Goal: Task Accomplishment & Management: Manage account settings

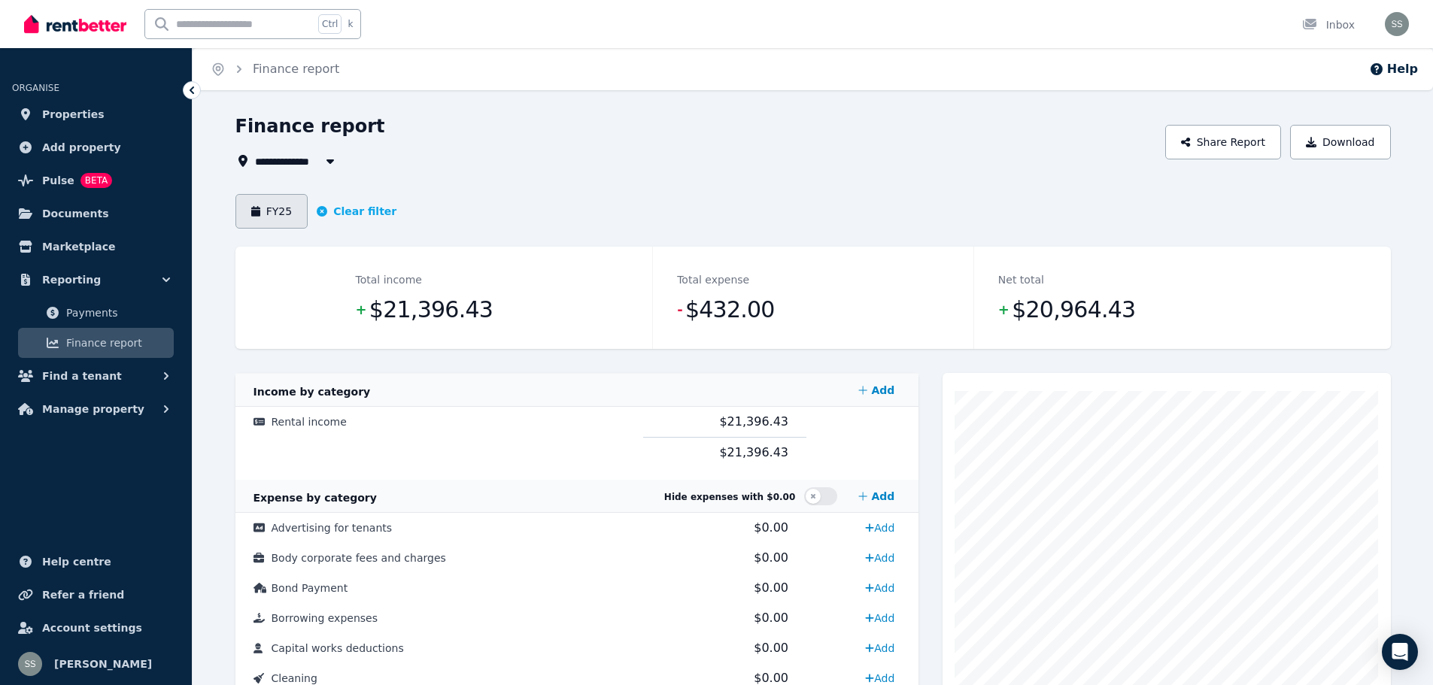
click at [275, 211] on button "FY25" at bounding box center [271, 211] width 73 height 35
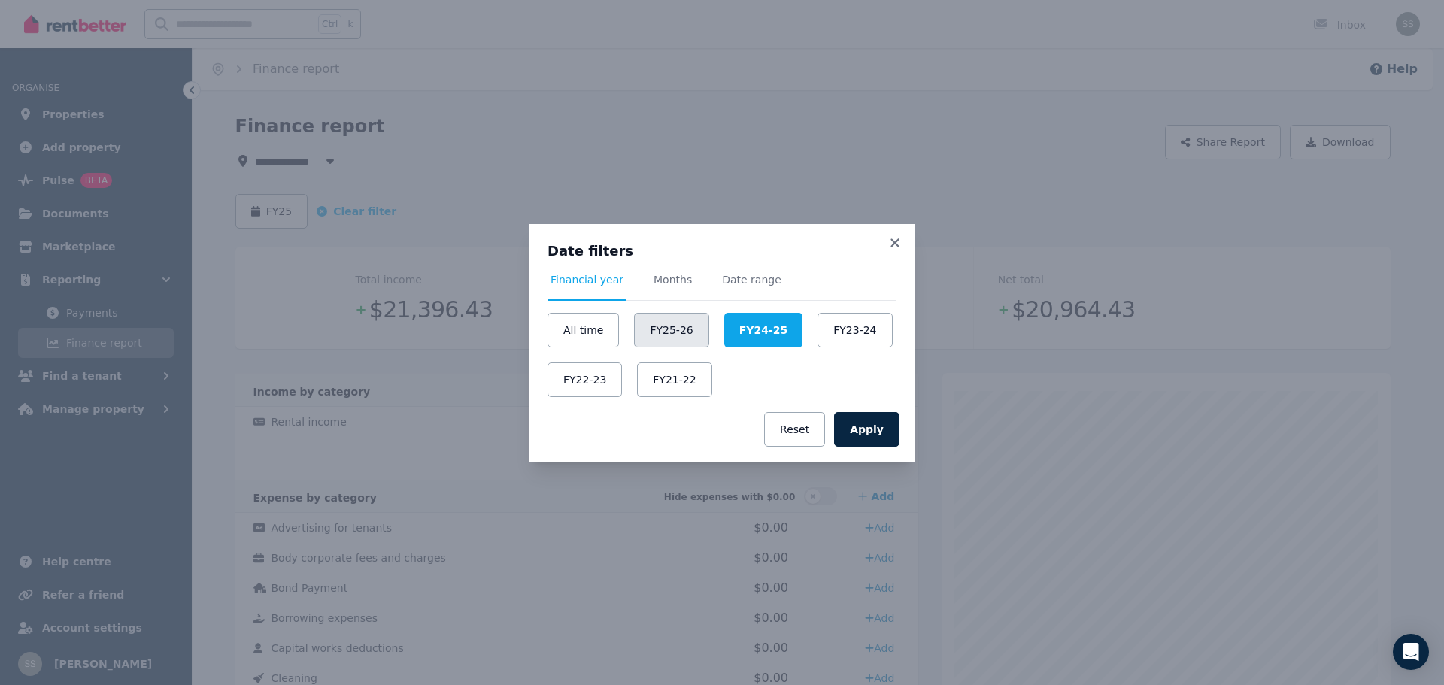
click at [655, 327] on button "FY25-26" at bounding box center [671, 330] width 74 height 35
click at [883, 428] on button "Apply" at bounding box center [866, 429] width 65 height 35
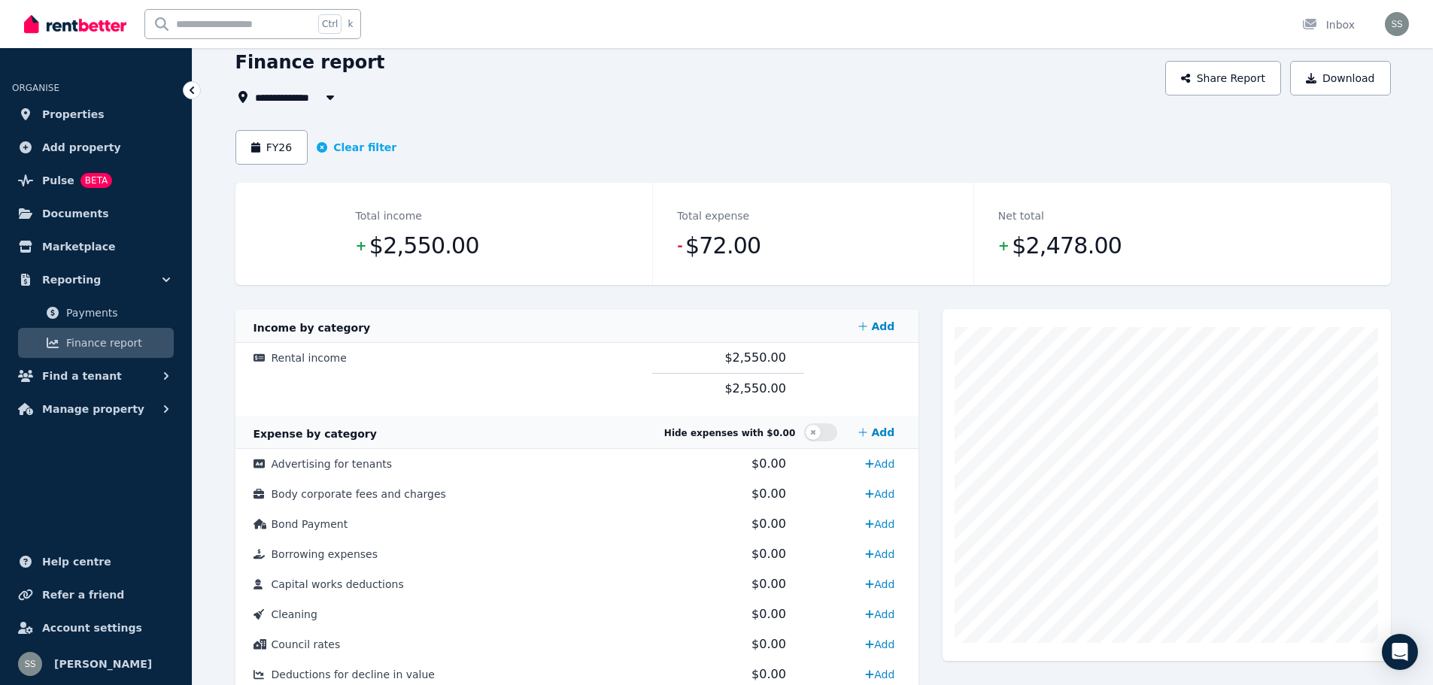
scroll to position [30, 0]
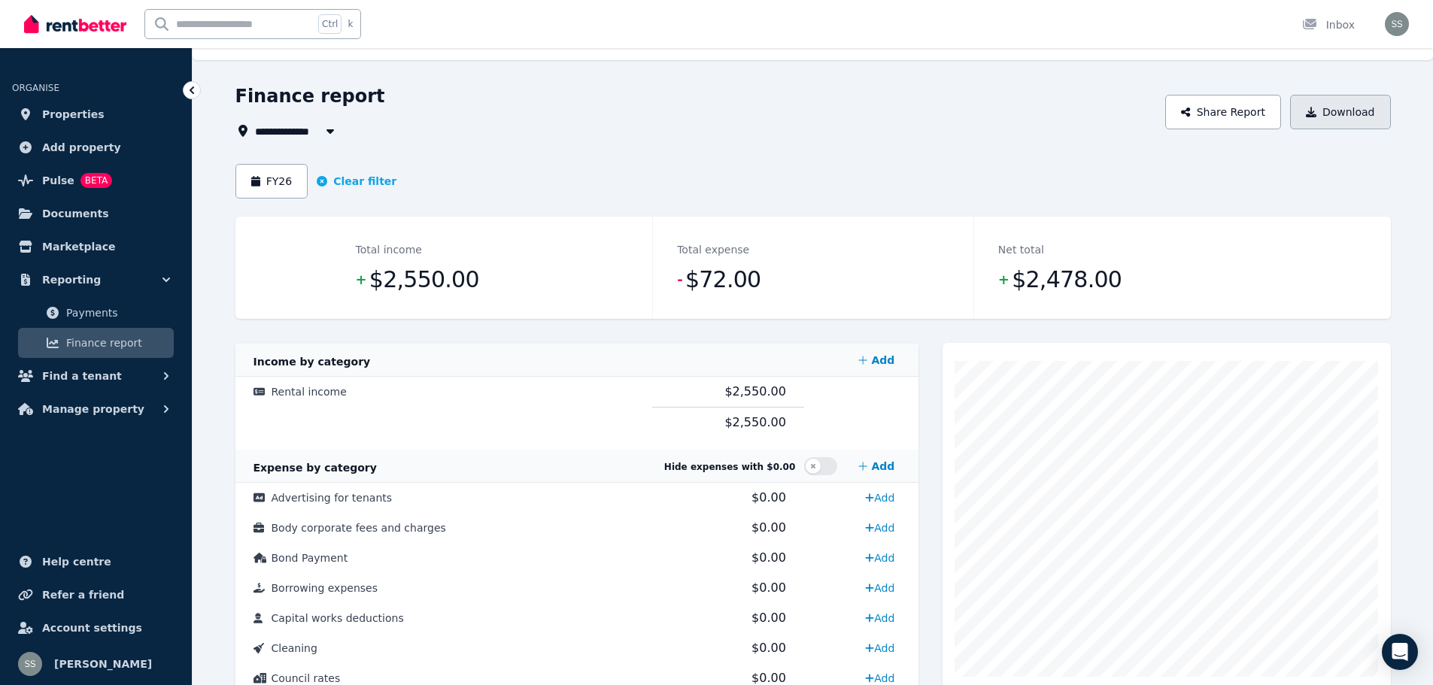
click at [1345, 113] on button "Download" at bounding box center [1340, 112] width 101 height 35
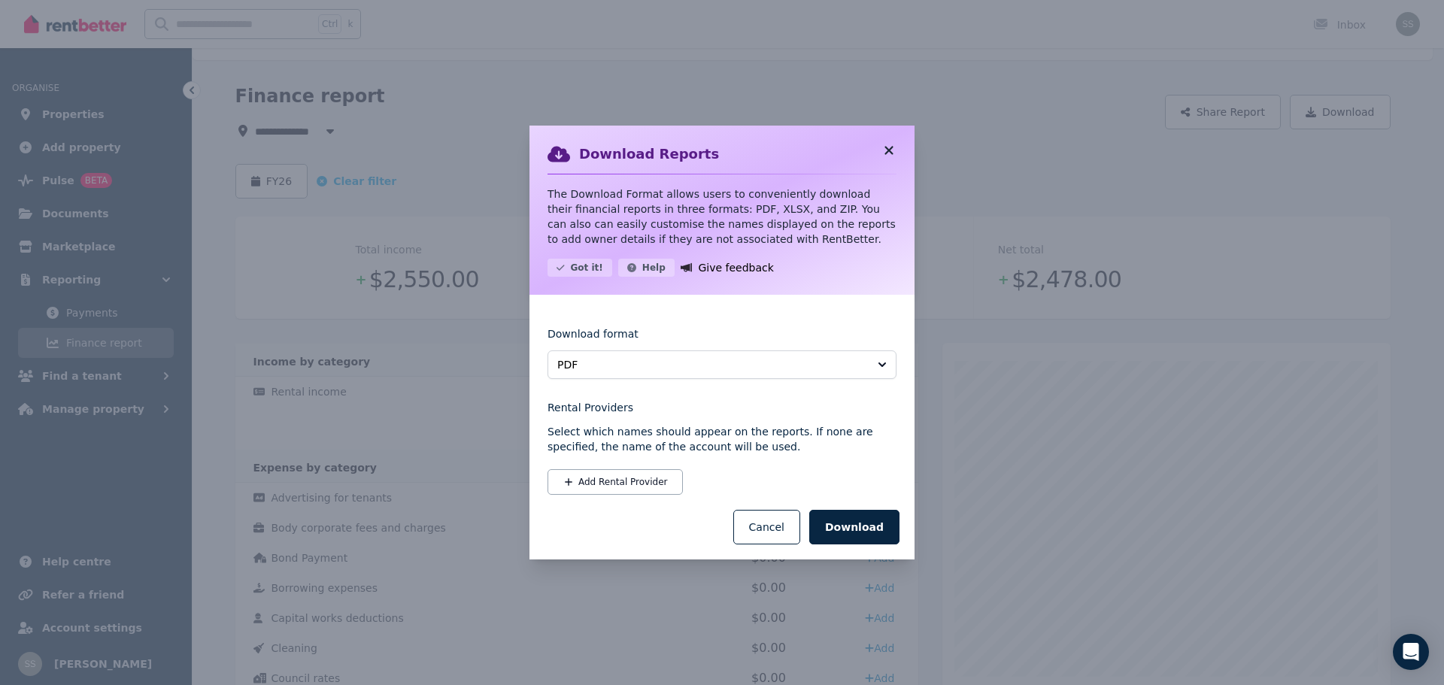
click at [883, 148] on icon at bounding box center [888, 151] width 15 height 14
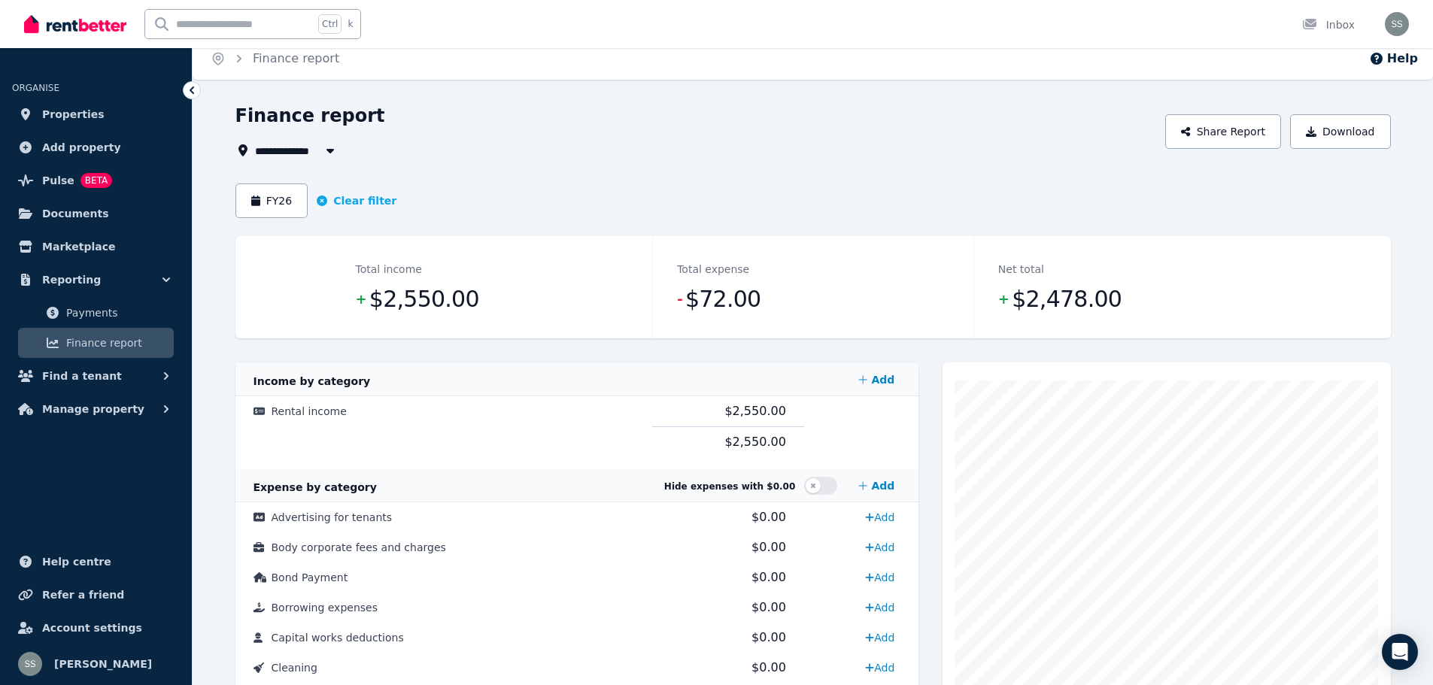
scroll to position [0, 0]
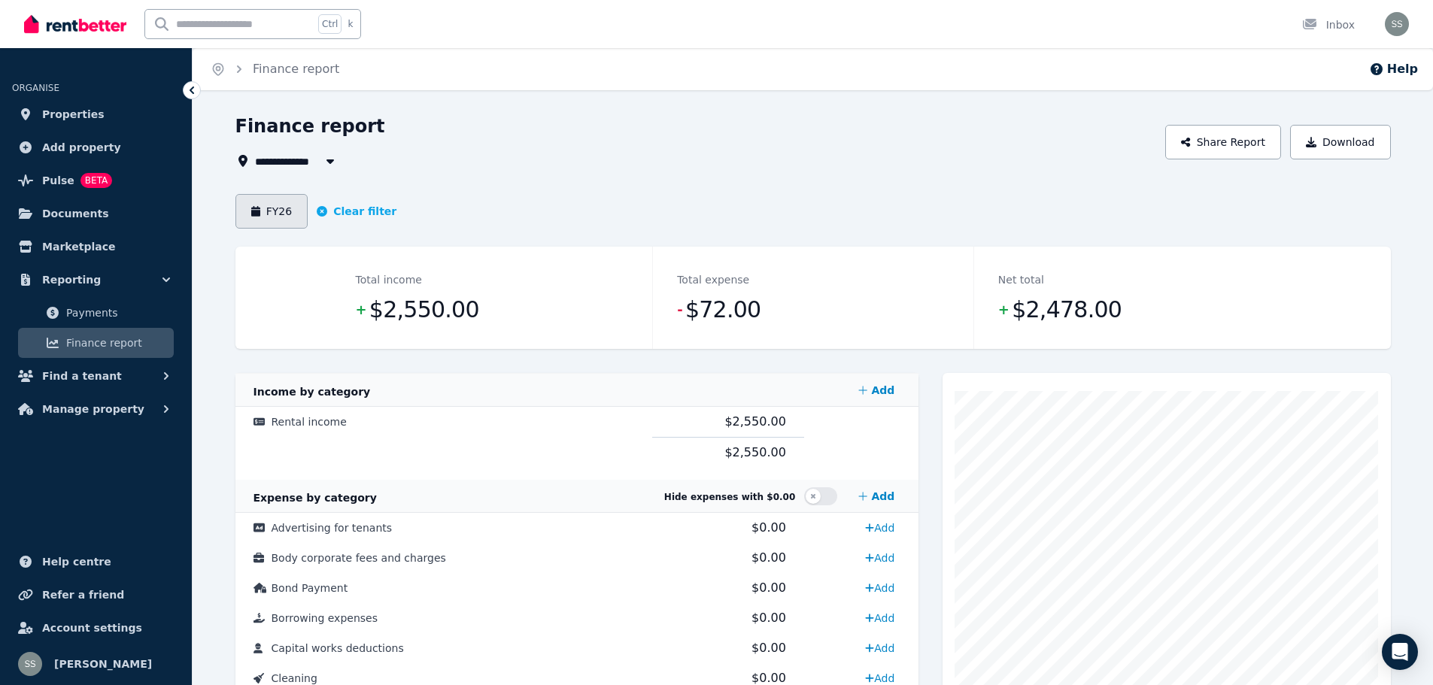
click at [263, 213] on button "FY26" at bounding box center [271, 211] width 73 height 35
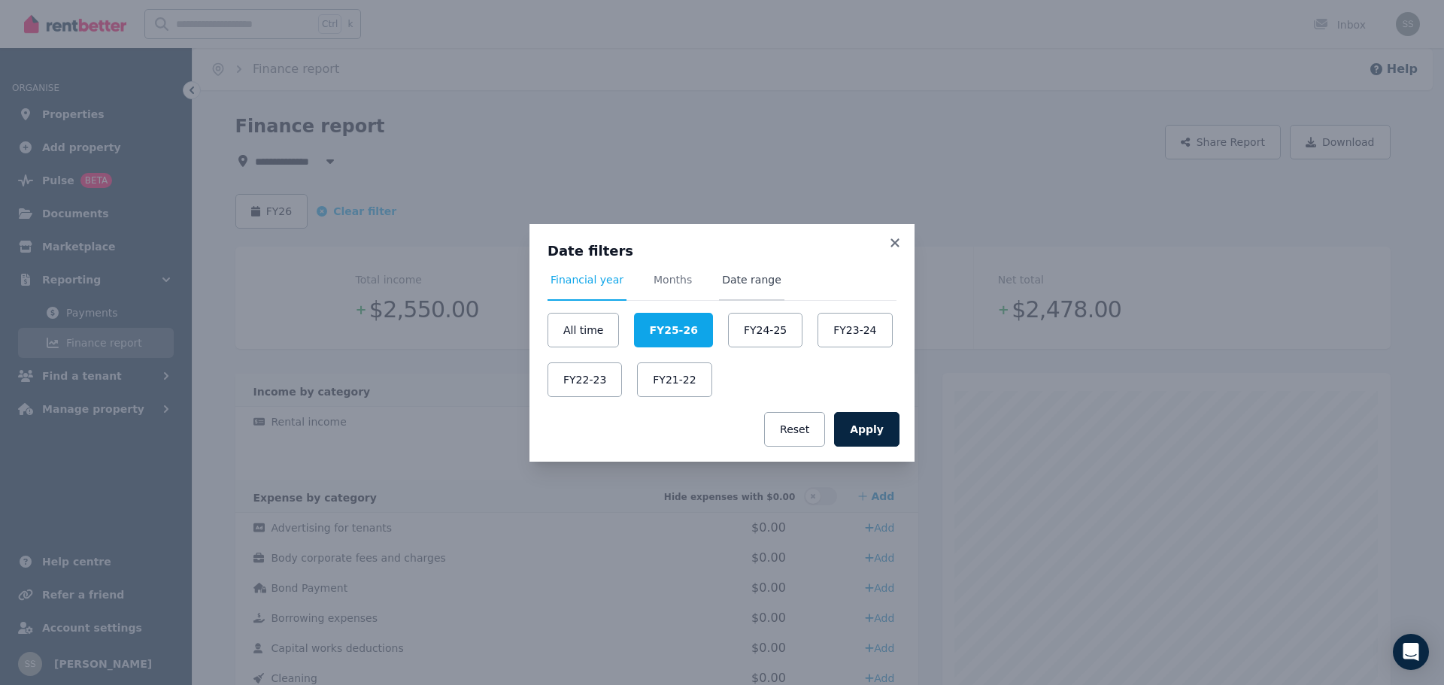
click at [740, 284] on span "Date range" at bounding box center [751, 279] width 59 height 15
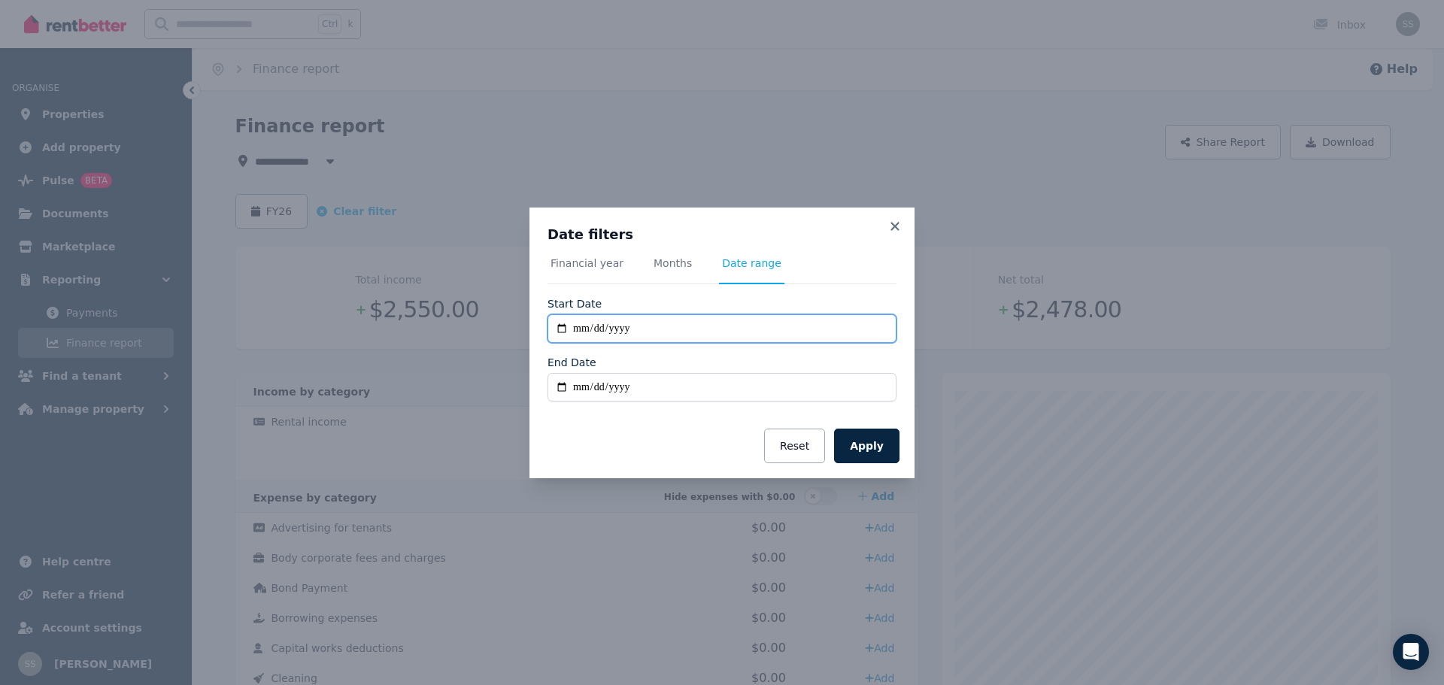
click at [728, 330] on input "**********" at bounding box center [722, 328] width 349 height 29
click at [710, 325] on input "**********" at bounding box center [722, 328] width 349 height 29
type input "**********"
click at [644, 390] on input "End Date" at bounding box center [722, 387] width 349 height 29
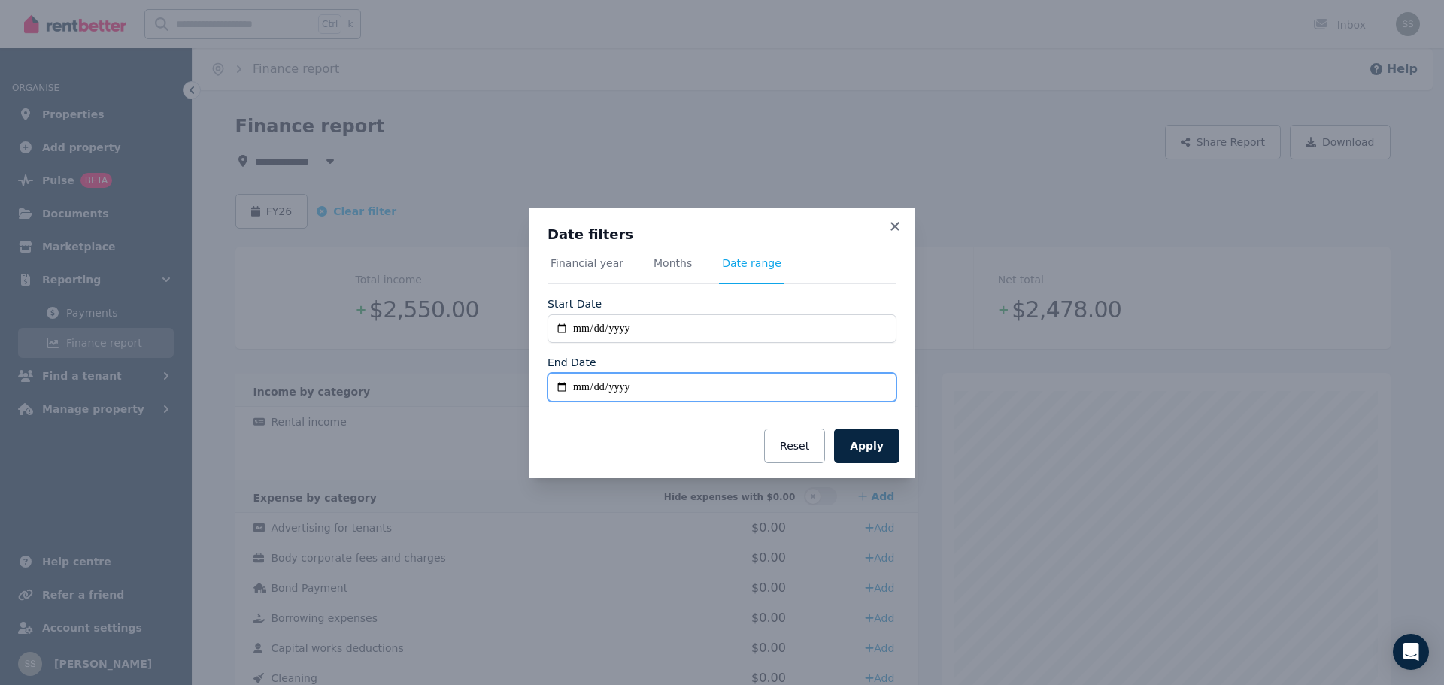
type input "**********"
click at [881, 445] on button "Apply" at bounding box center [866, 446] width 65 height 35
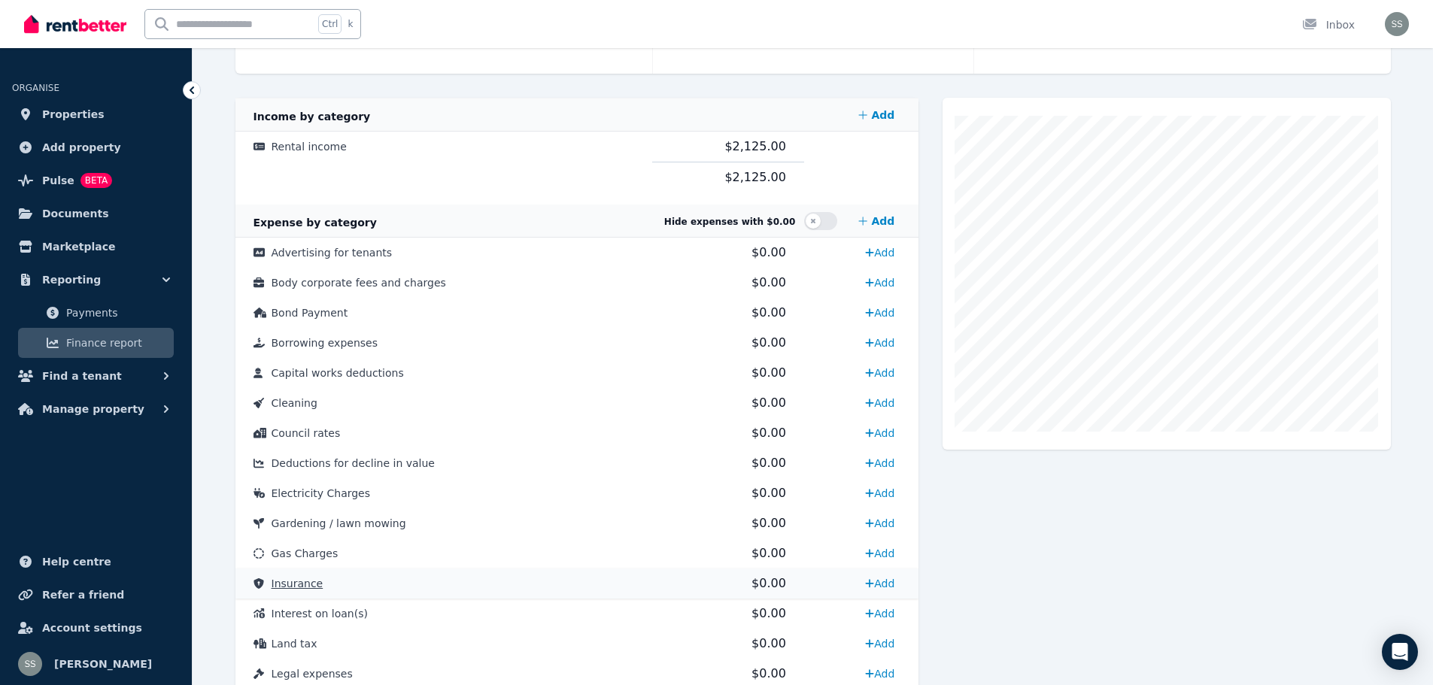
scroll to position [181, 0]
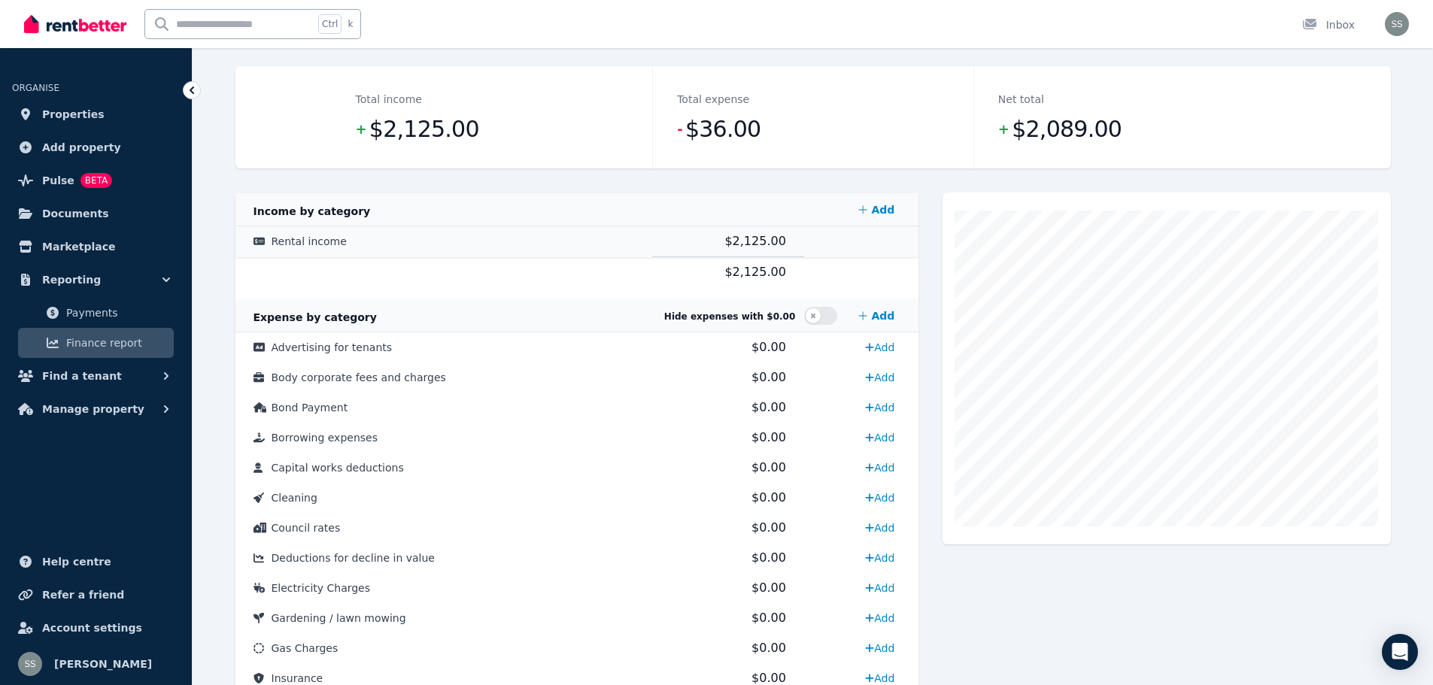
click at [259, 238] on icon at bounding box center [259, 242] width 12 height 8
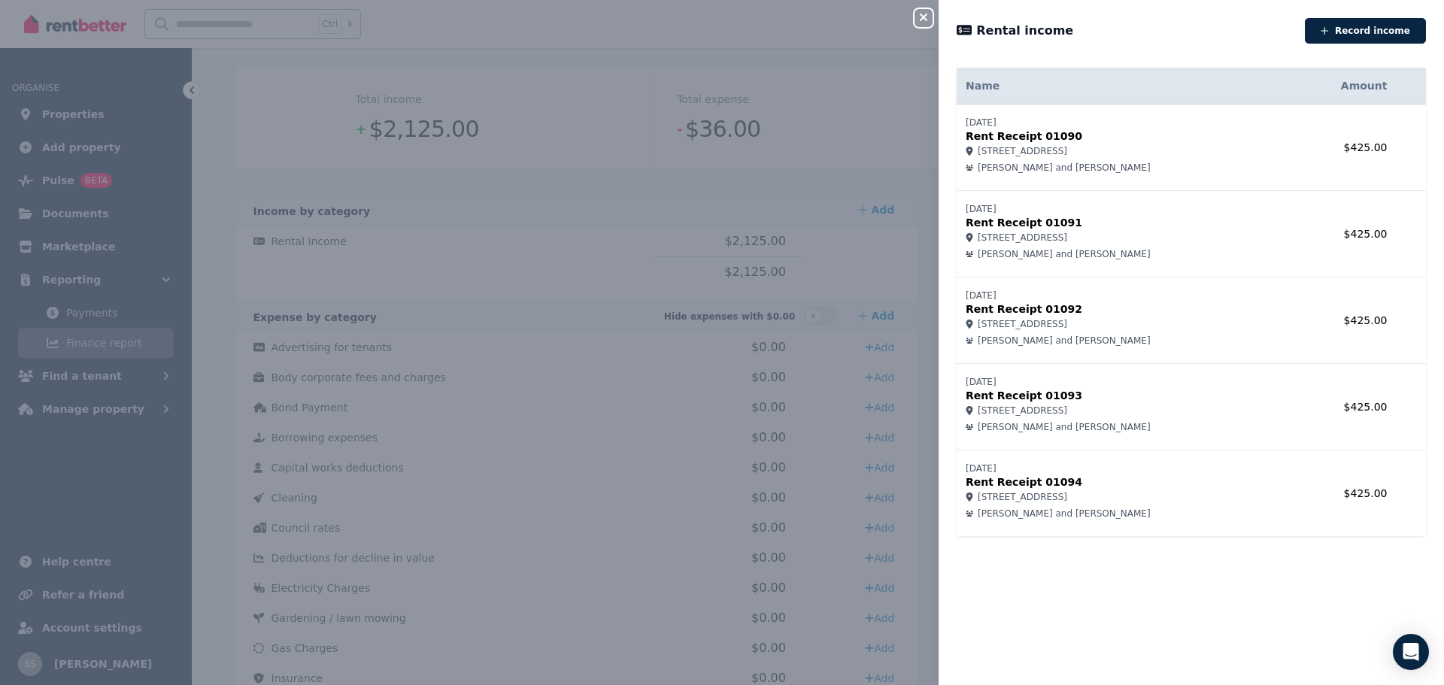
click at [930, 23] on icon "button" at bounding box center [924, 17] width 18 height 12
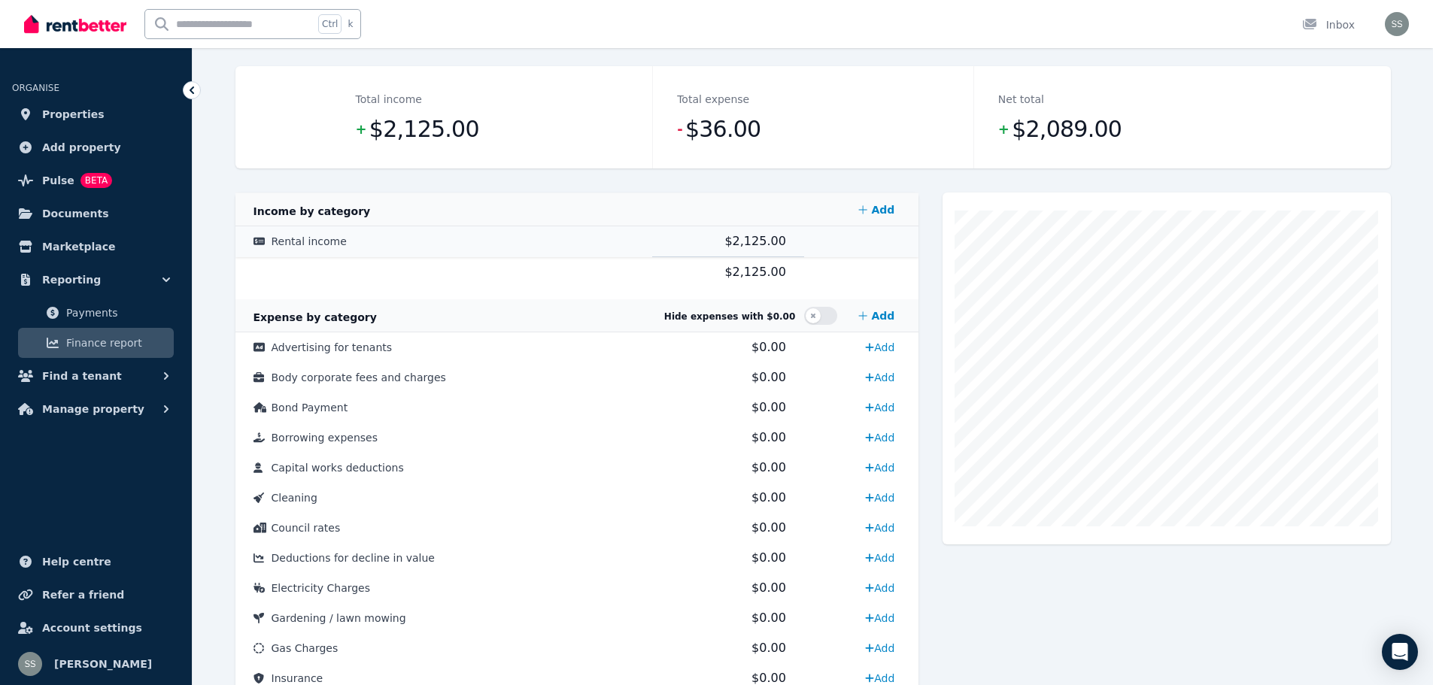
click at [289, 235] on span "Rental income" at bounding box center [309, 241] width 75 height 12
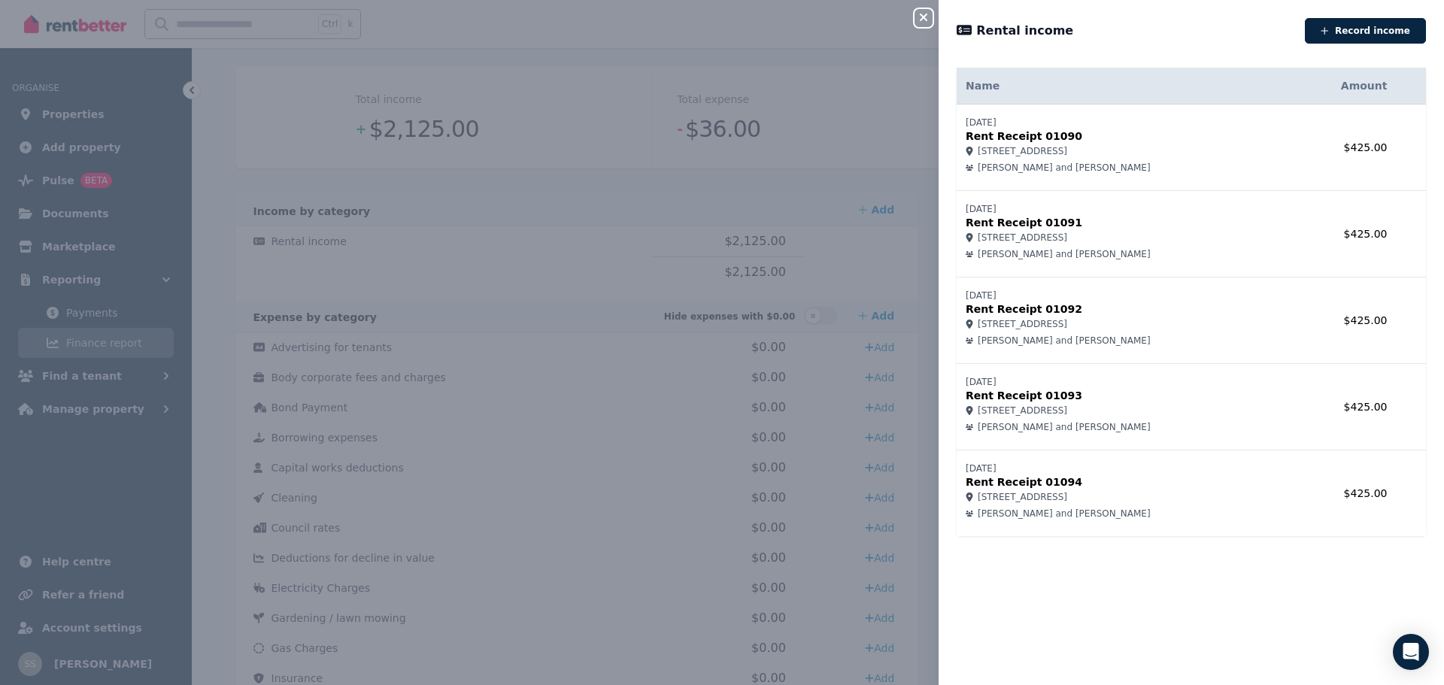
click at [640, 279] on div "Close panel Rental income Record income Name Amount [DATE] Rent Receipt 01090 […" at bounding box center [722, 342] width 1444 height 685
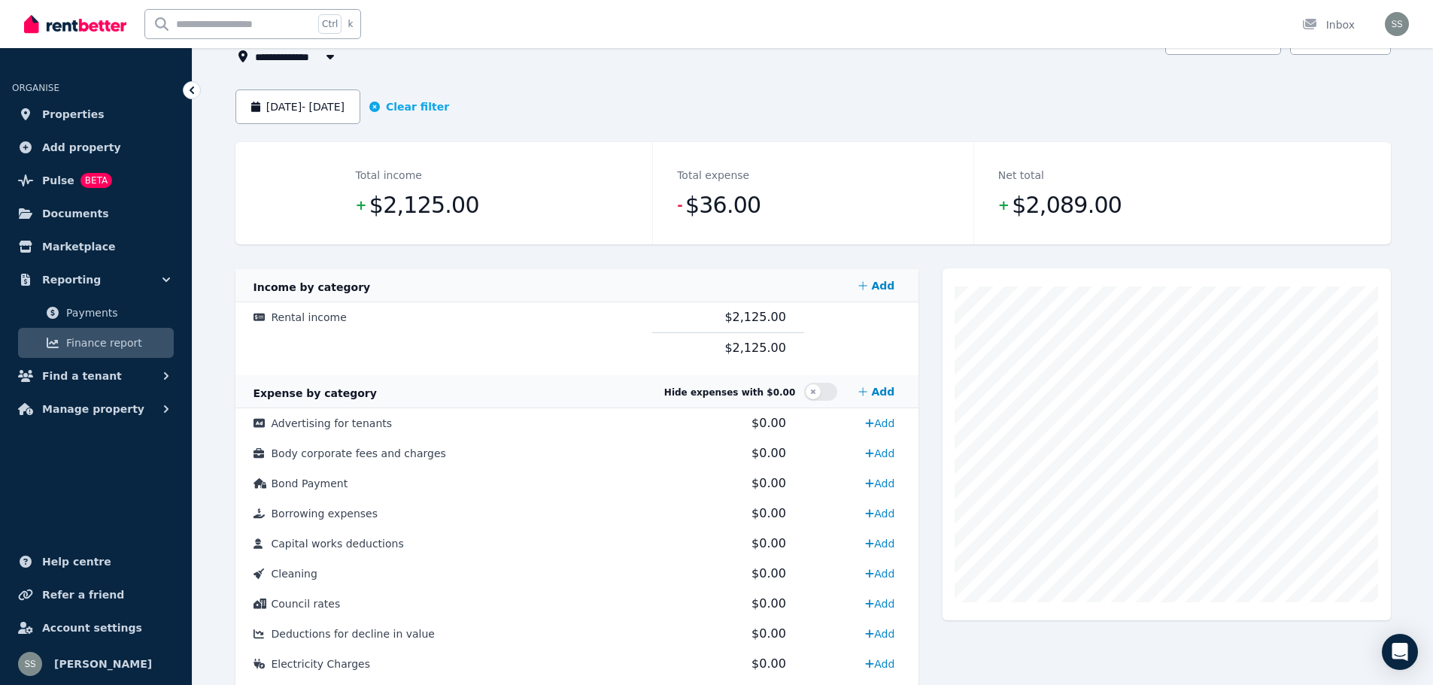
scroll to position [0, 0]
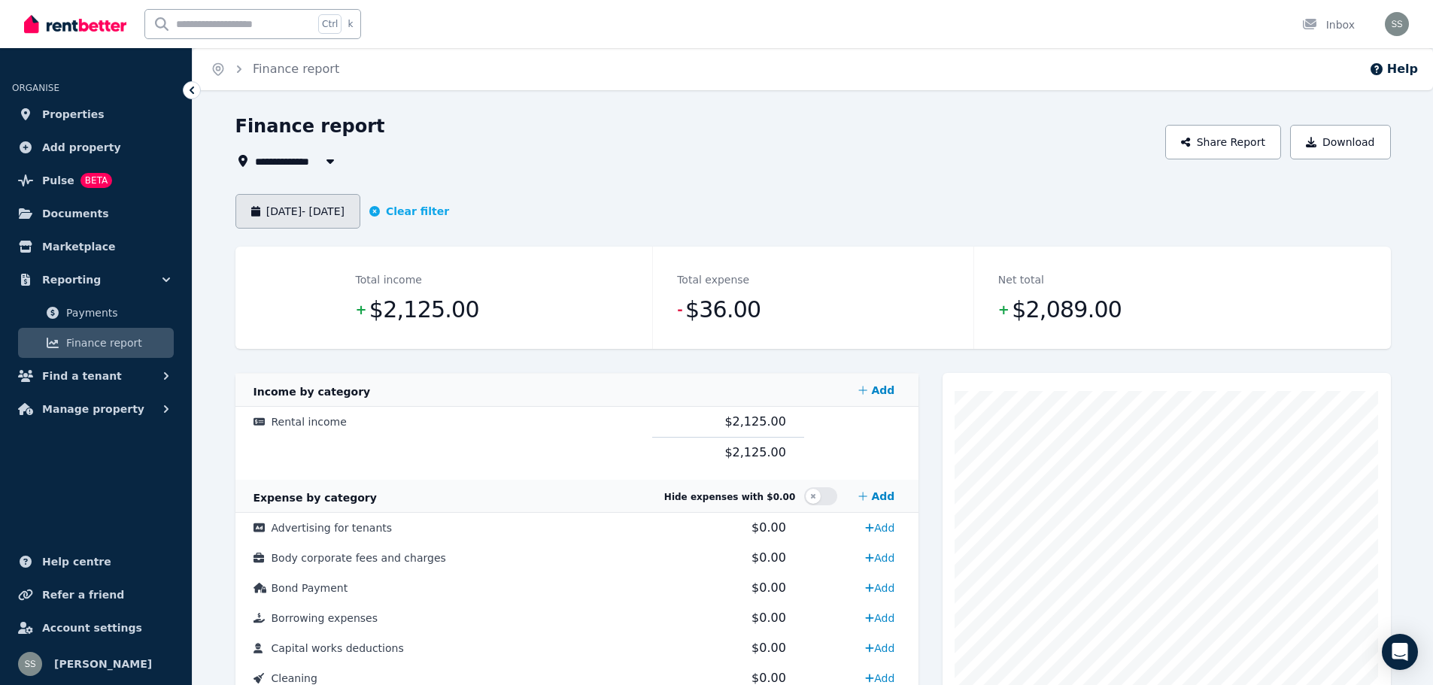
click at [330, 211] on button "[DATE] - [DATE]" at bounding box center [297, 211] width 125 height 35
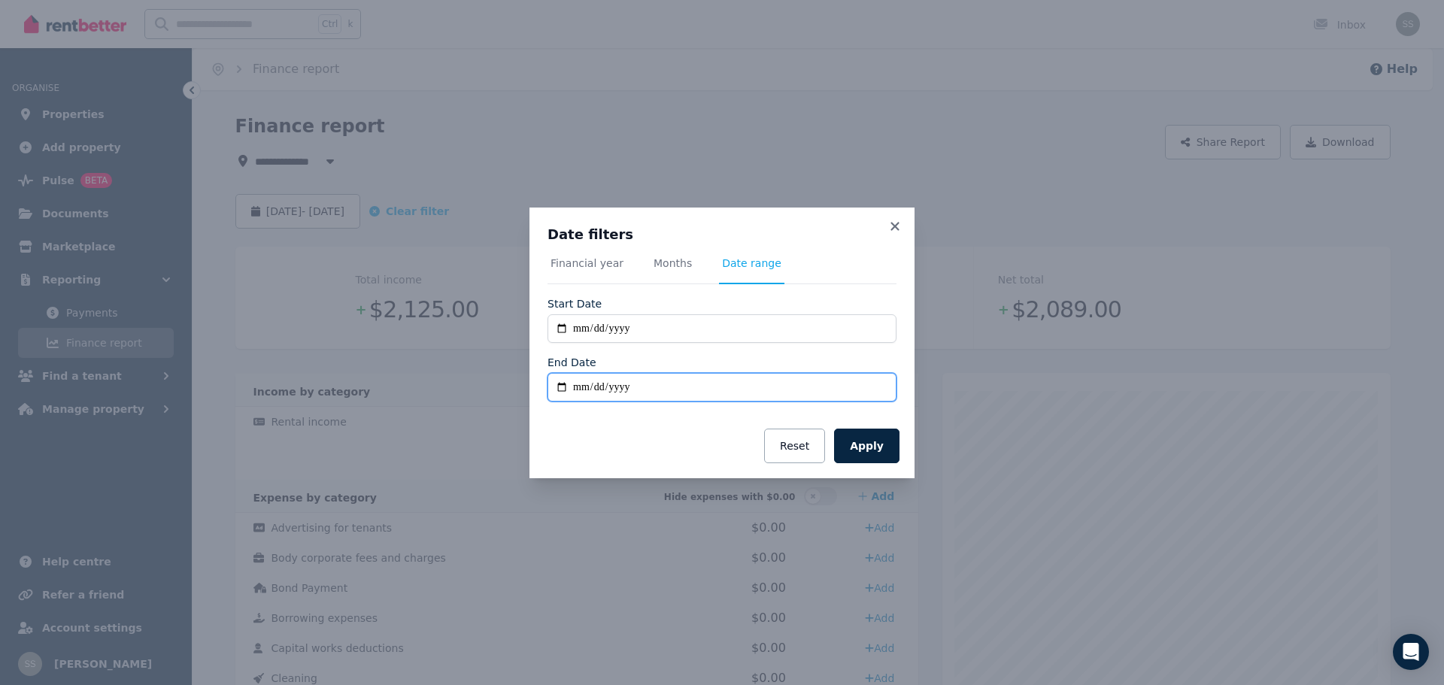
click at [584, 390] on input "**********" at bounding box center [722, 387] width 349 height 29
click at [875, 443] on button "Apply" at bounding box center [866, 446] width 65 height 35
type input "**********"
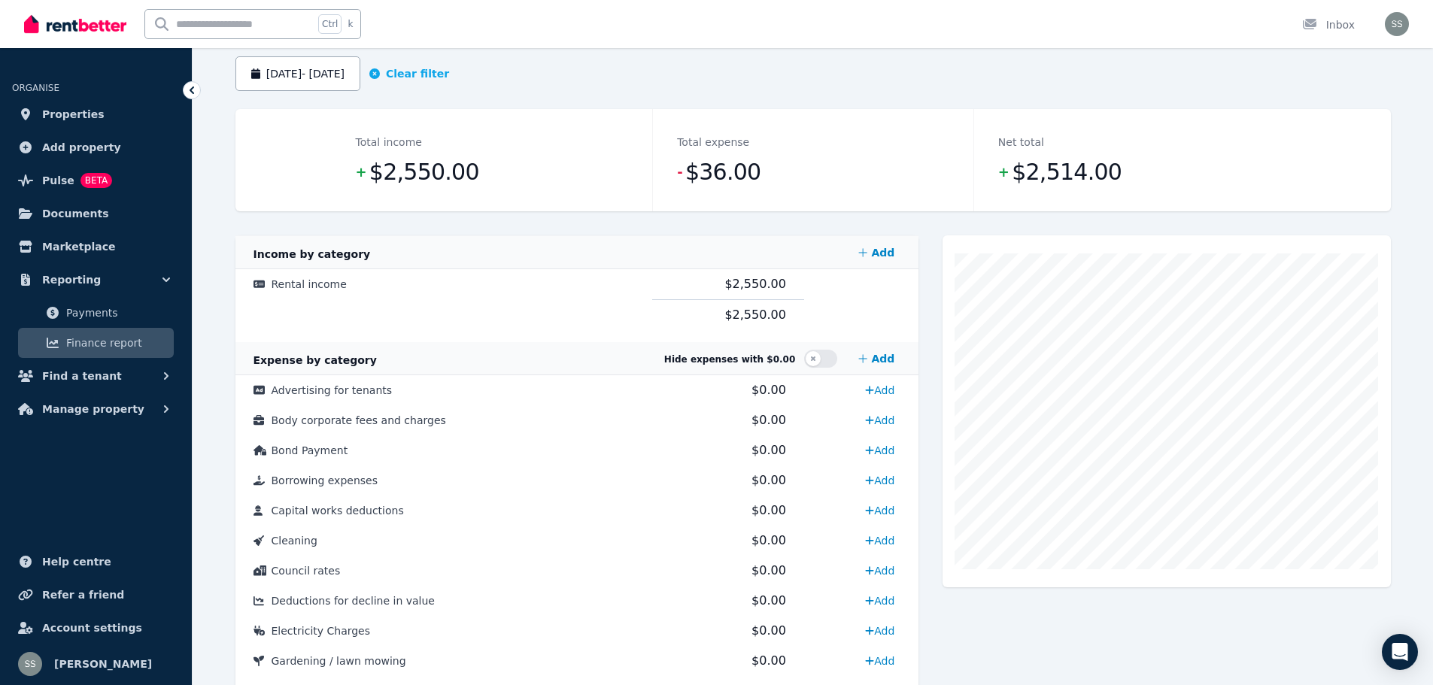
scroll to position [150, 0]
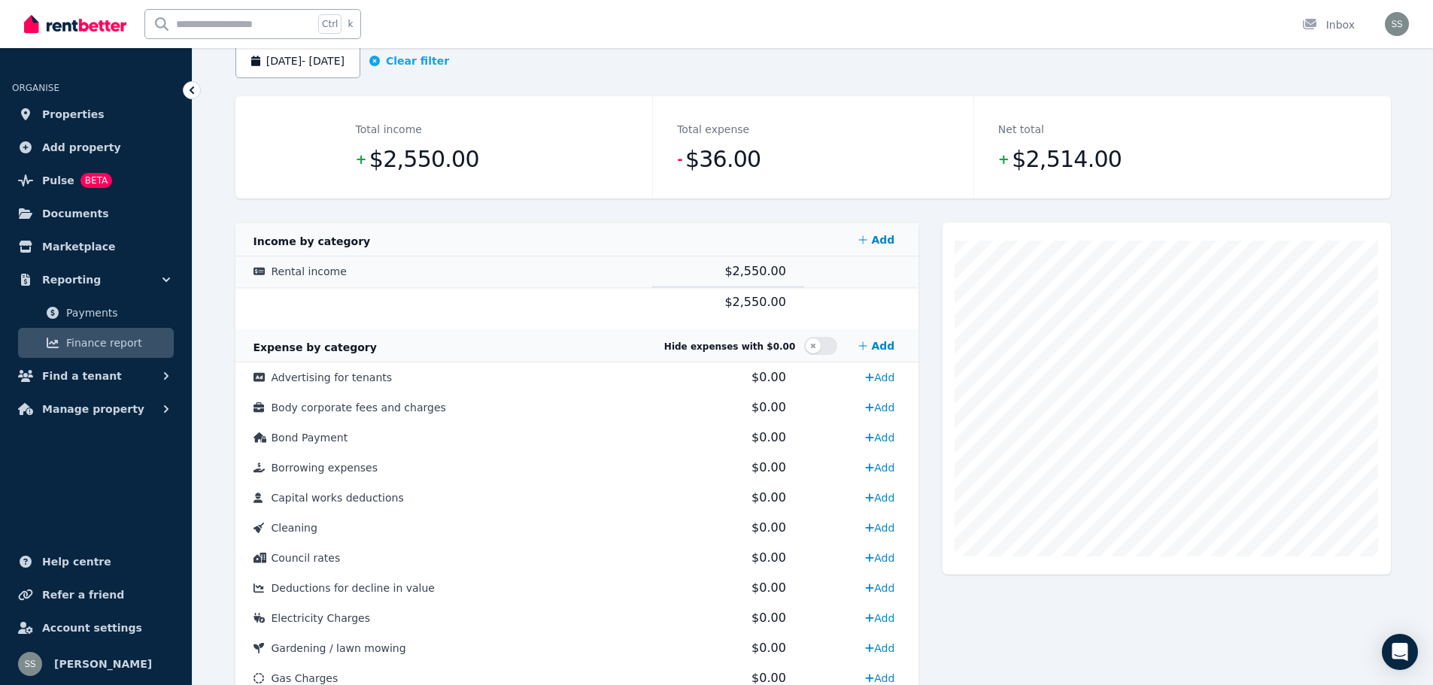
click at [258, 271] on icon at bounding box center [259, 272] width 12 height 8
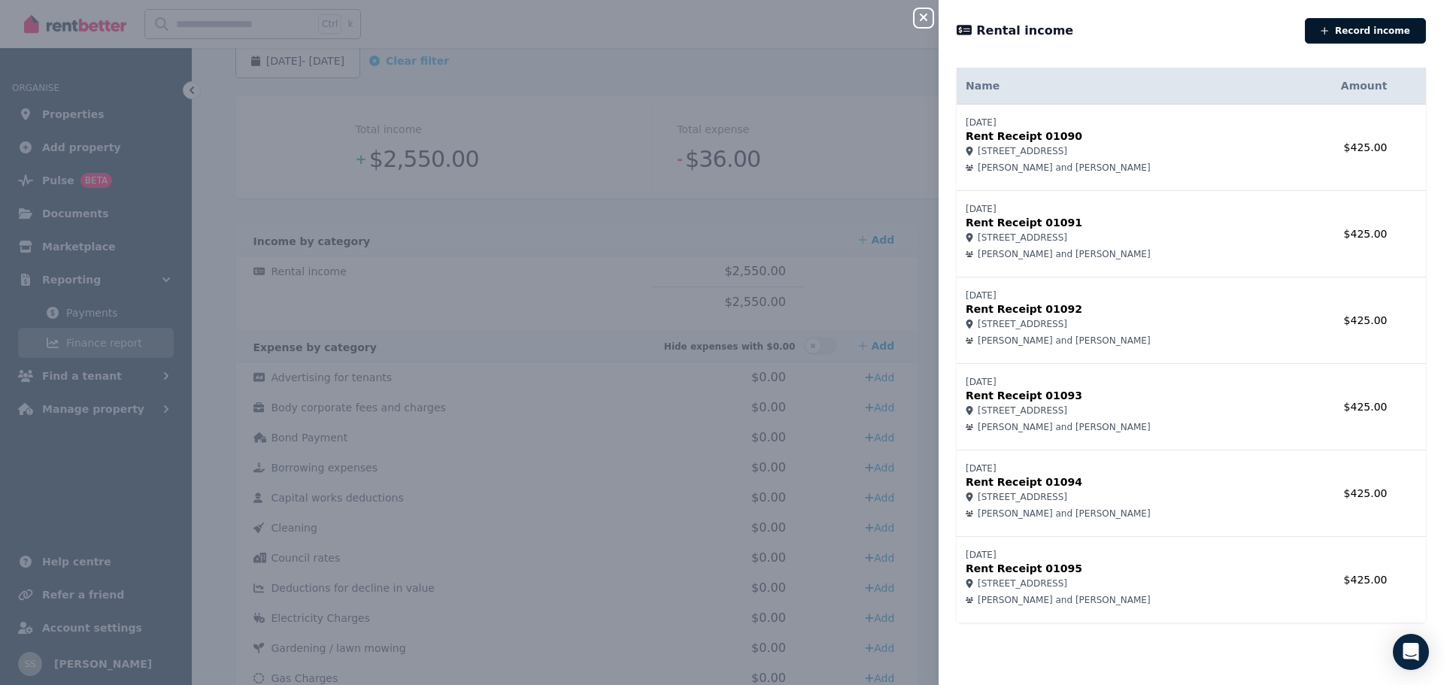
click at [1368, 32] on button "Record income" at bounding box center [1365, 31] width 121 height 26
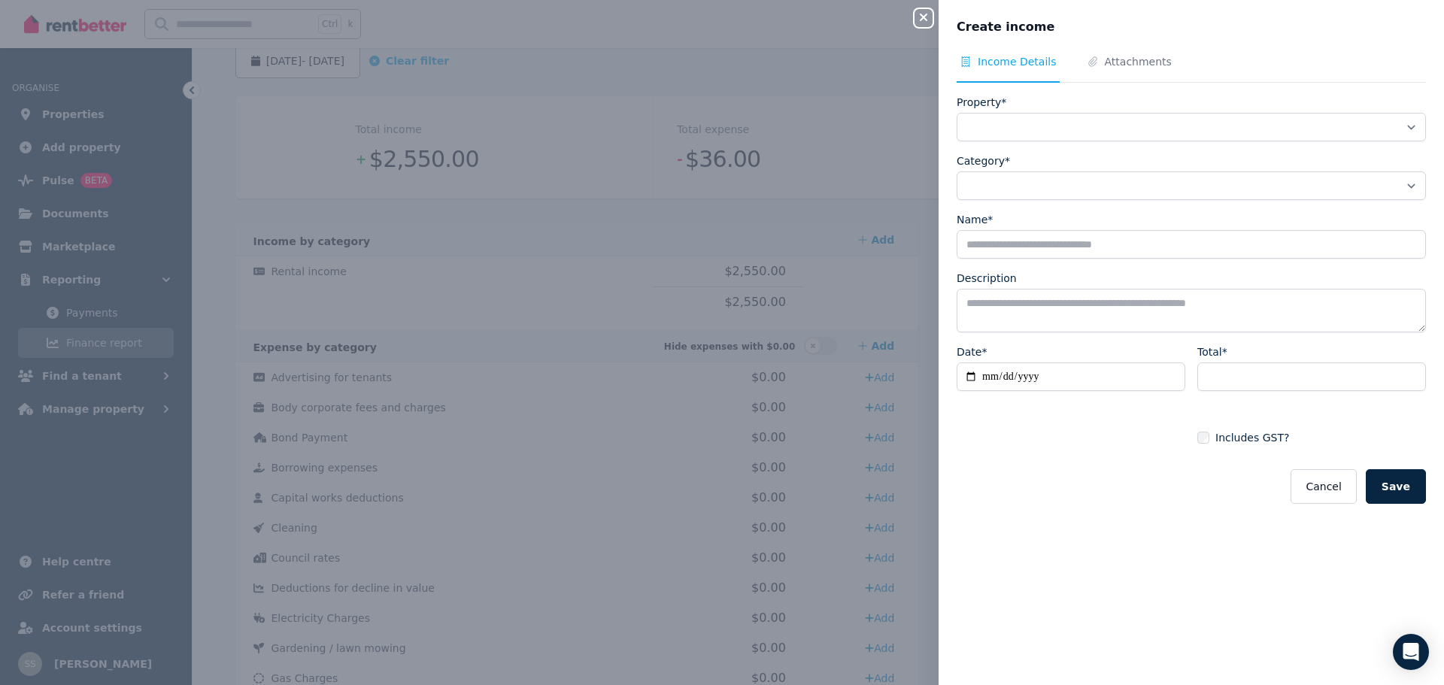
click at [924, 17] on icon "button" at bounding box center [924, 17] width 18 height 12
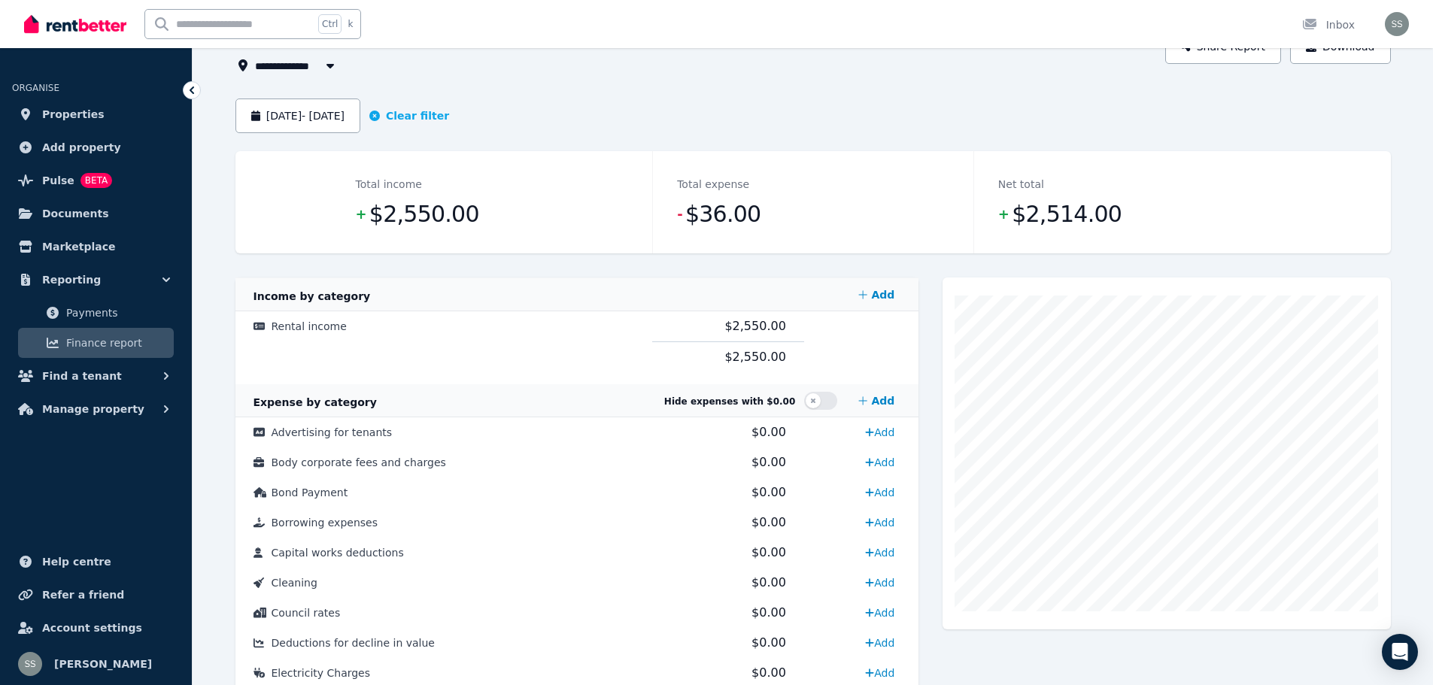
scroll to position [0, 0]
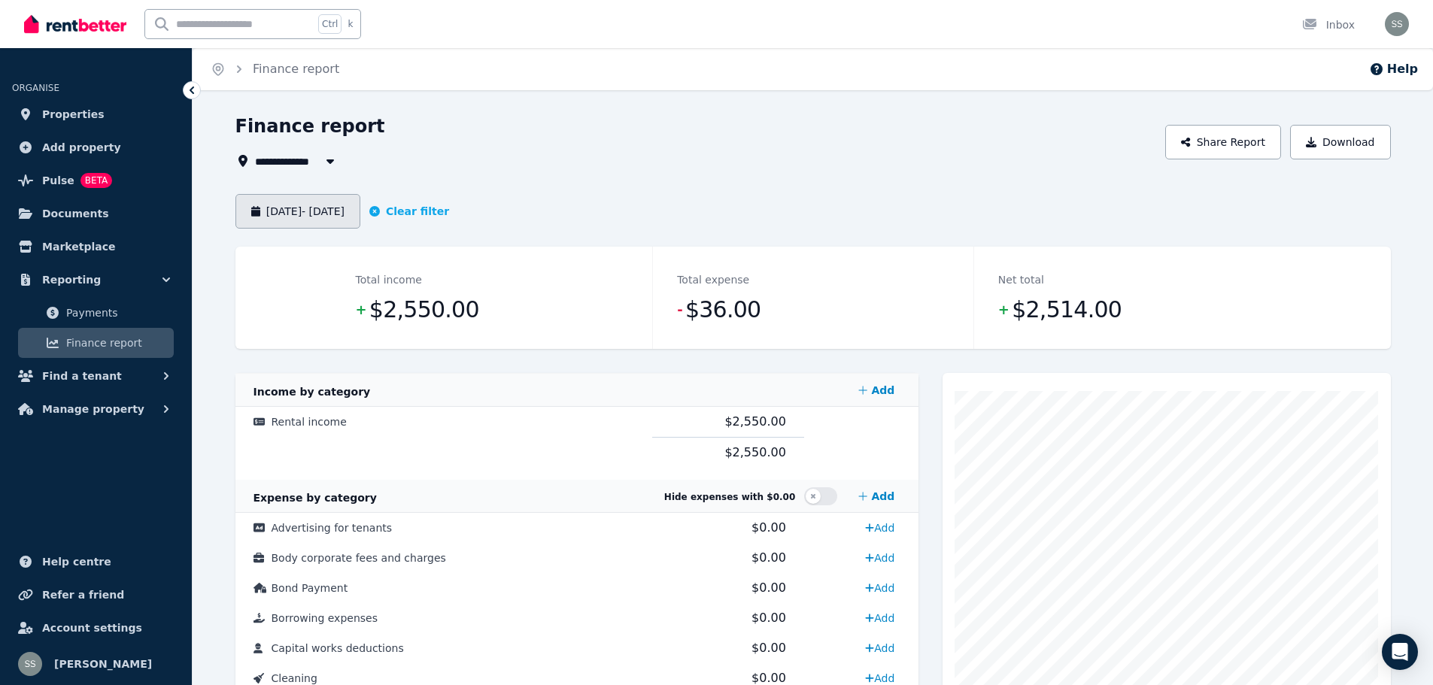
click at [259, 213] on icon "button" at bounding box center [255, 211] width 9 height 11
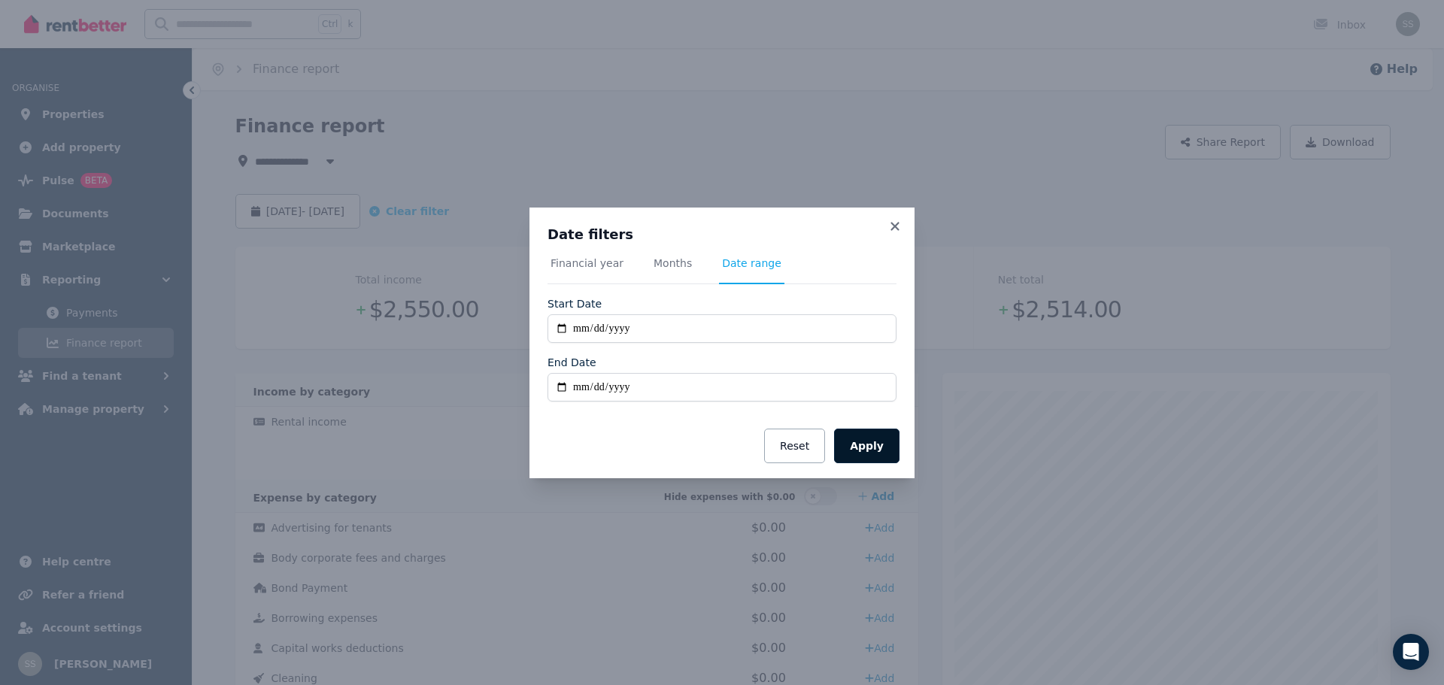
click at [872, 447] on button "Apply" at bounding box center [866, 446] width 65 height 35
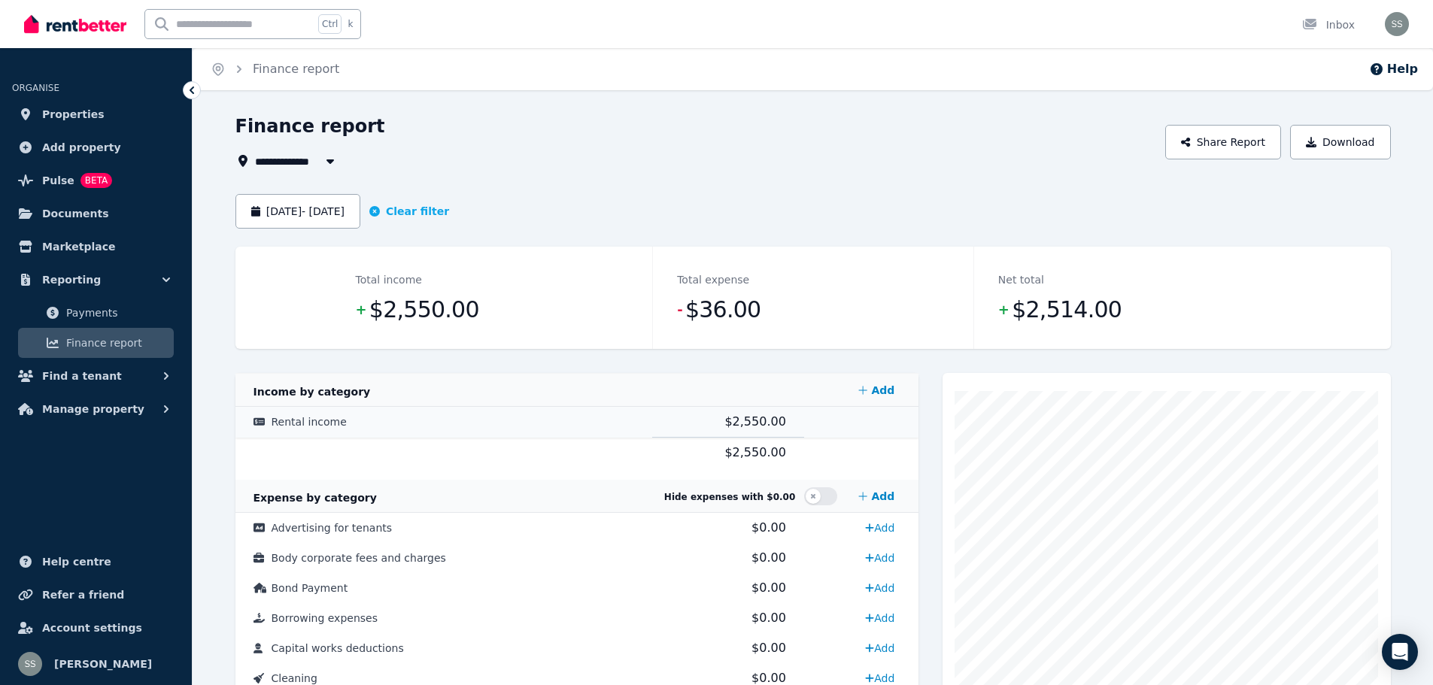
click at [287, 423] on span "Rental income" at bounding box center [309, 422] width 75 height 12
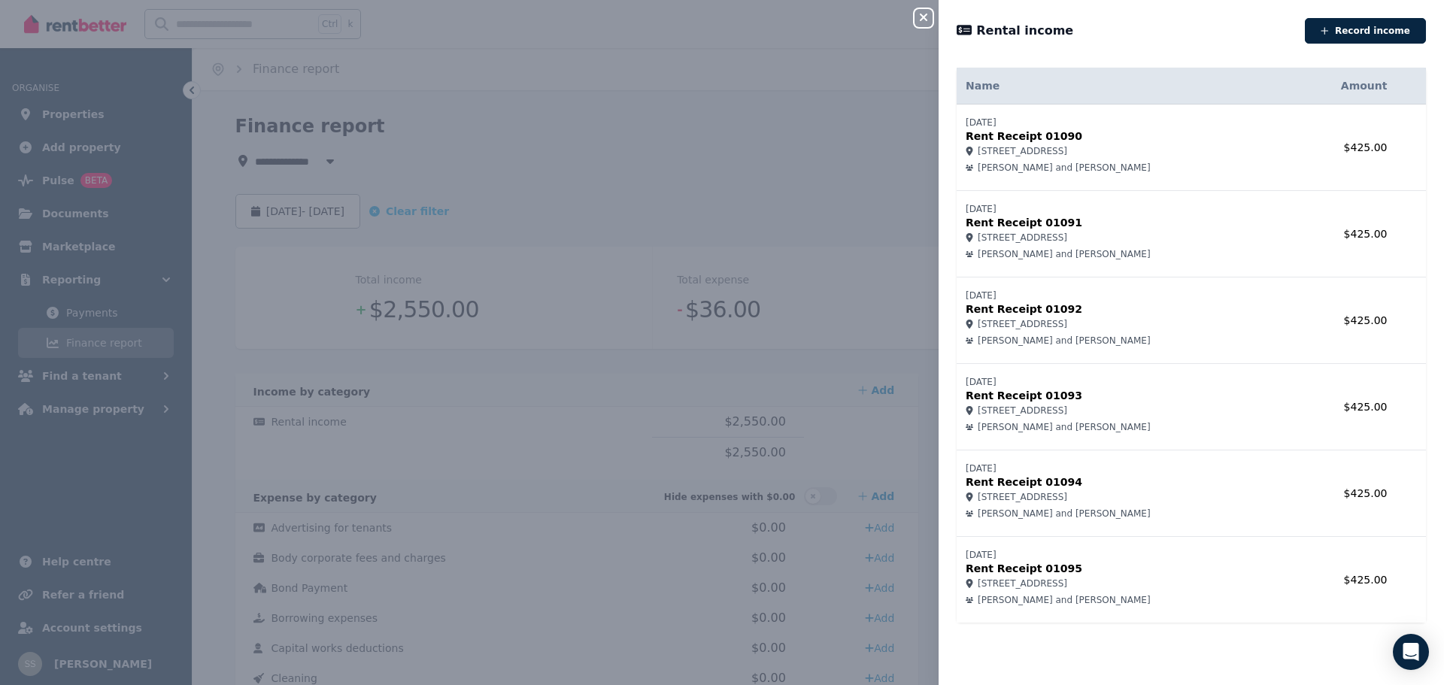
click at [829, 435] on div "Close panel Rental income Record income Name Amount [DATE] Rent Receipt 01090 […" at bounding box center [722, 342] width 1444 height 685
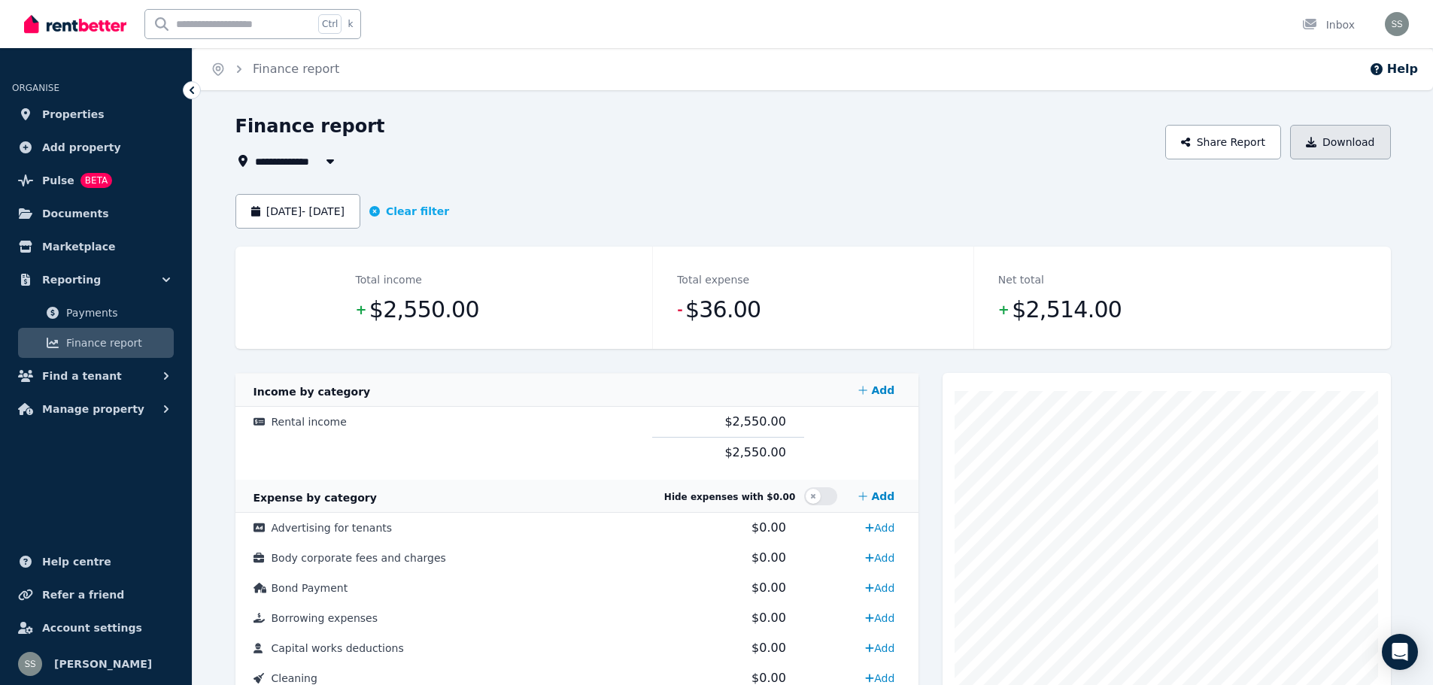
click at [1355, 142] on button "Download" at bounding box center [1340, 142] width 101 height 35
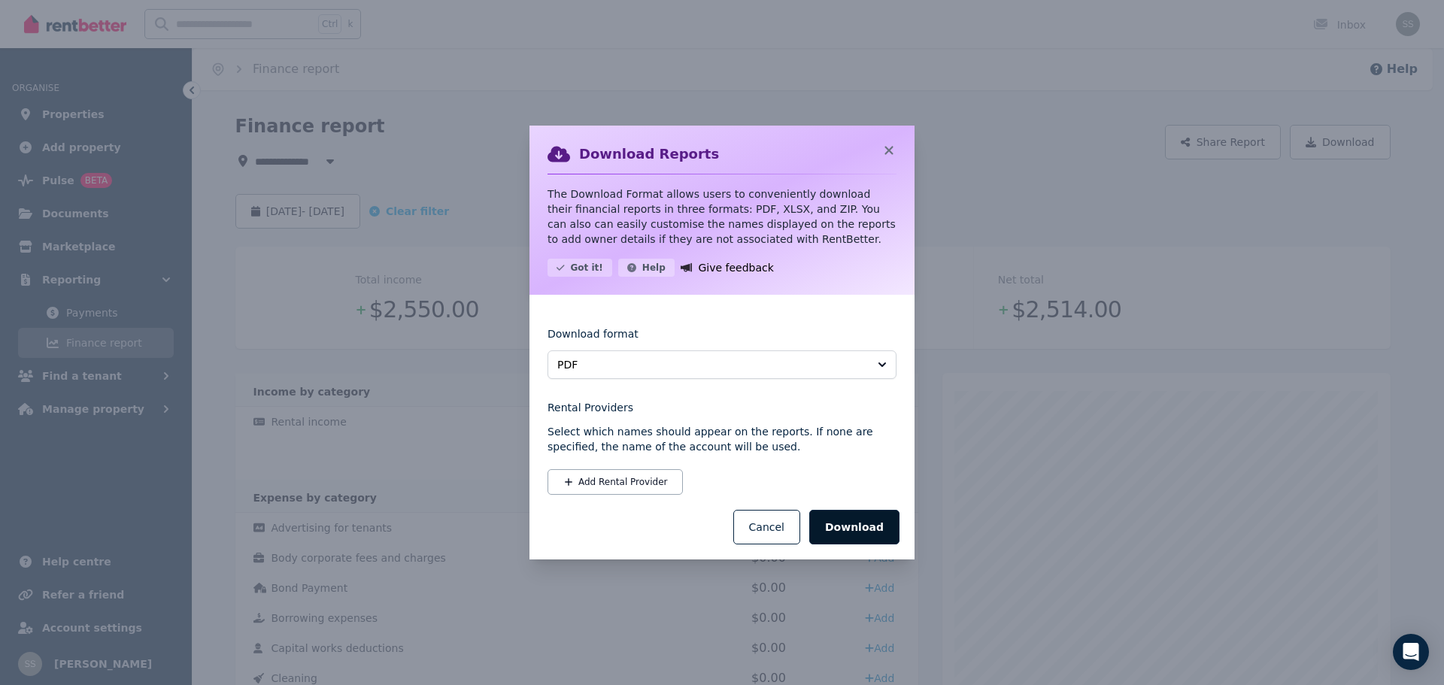
click at [866, 521] on button "Download" at bounding box center [854, 527] width 90 height 35
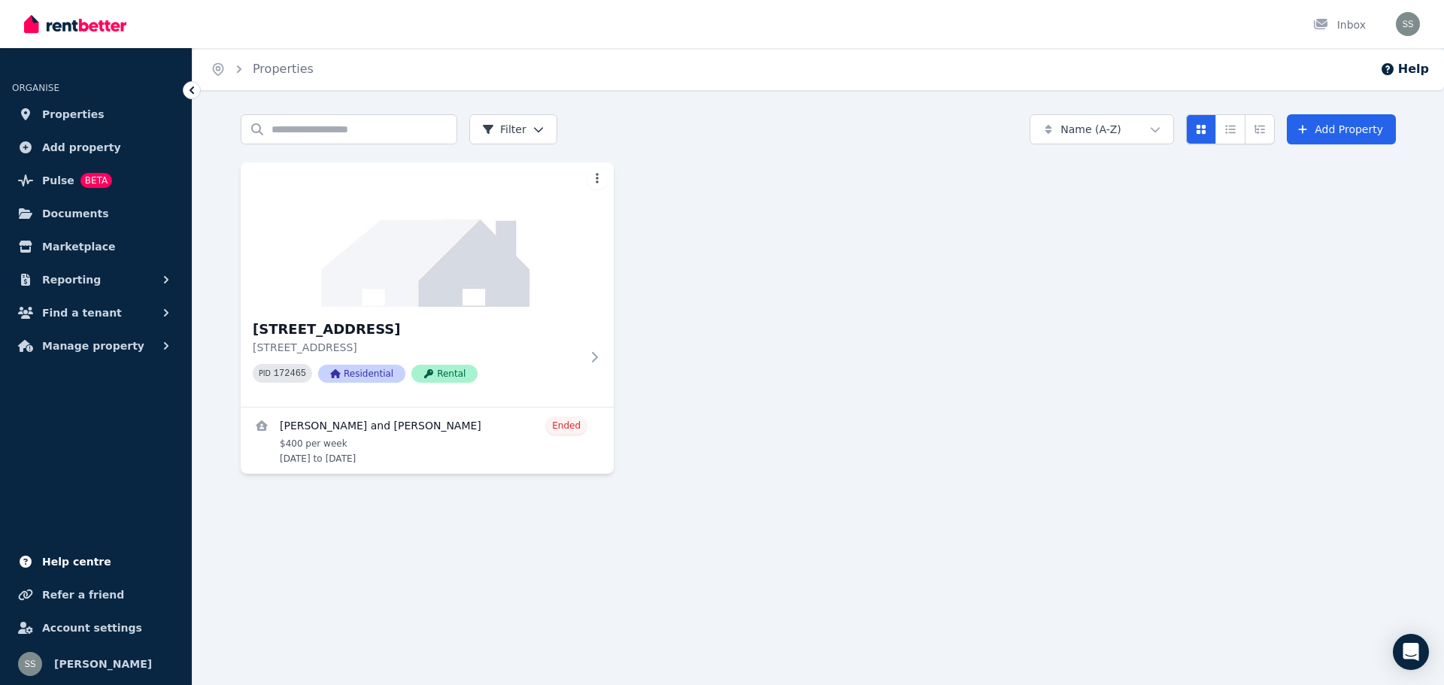
click at [47, 564] on span "Help centre" at bounding box center [76, 562] width 69 height 18
click at [118, 277] on button "Reporting" at bounding box center [96, 280] width 168 height 30
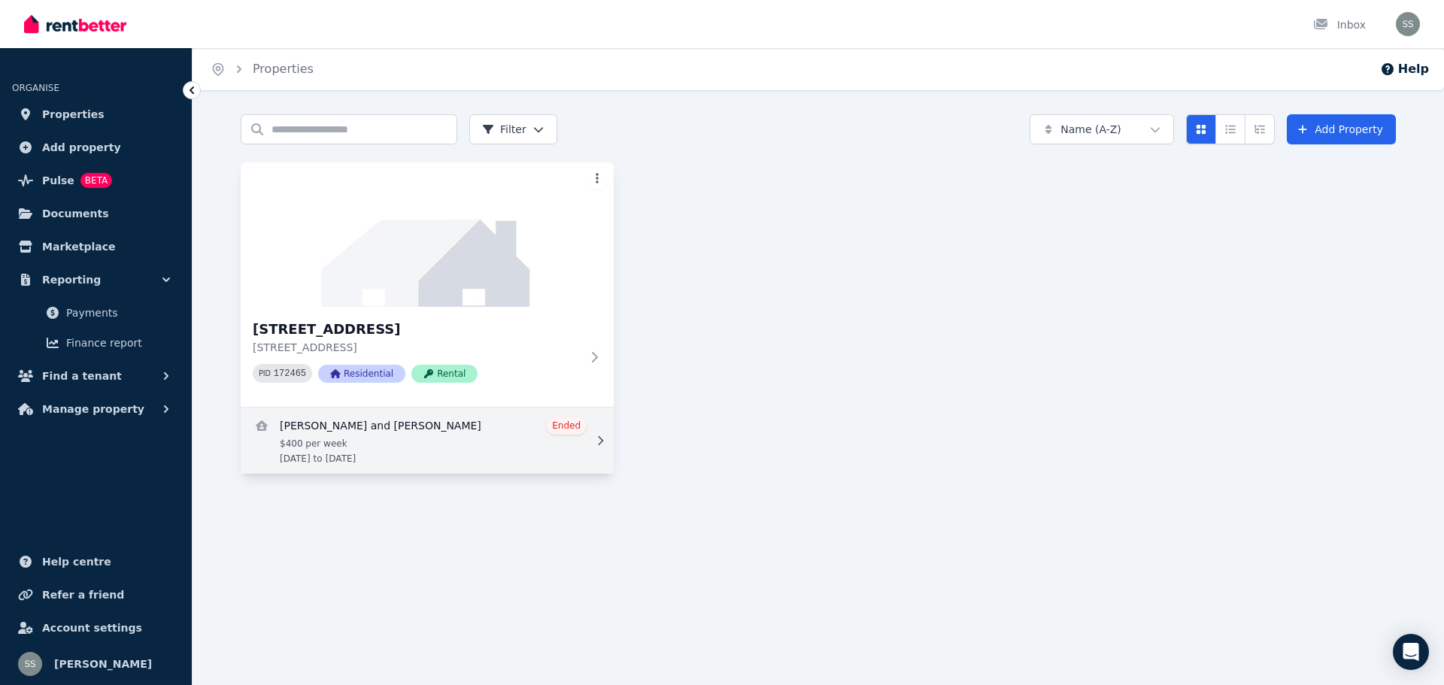
click at [500, 441] on link "View details for Bonnie Rylands and Keith Heaney" at bounding box center [427, 441] width 373 height 66
